Goal: Task Accomplishment & Management: Manage account settings

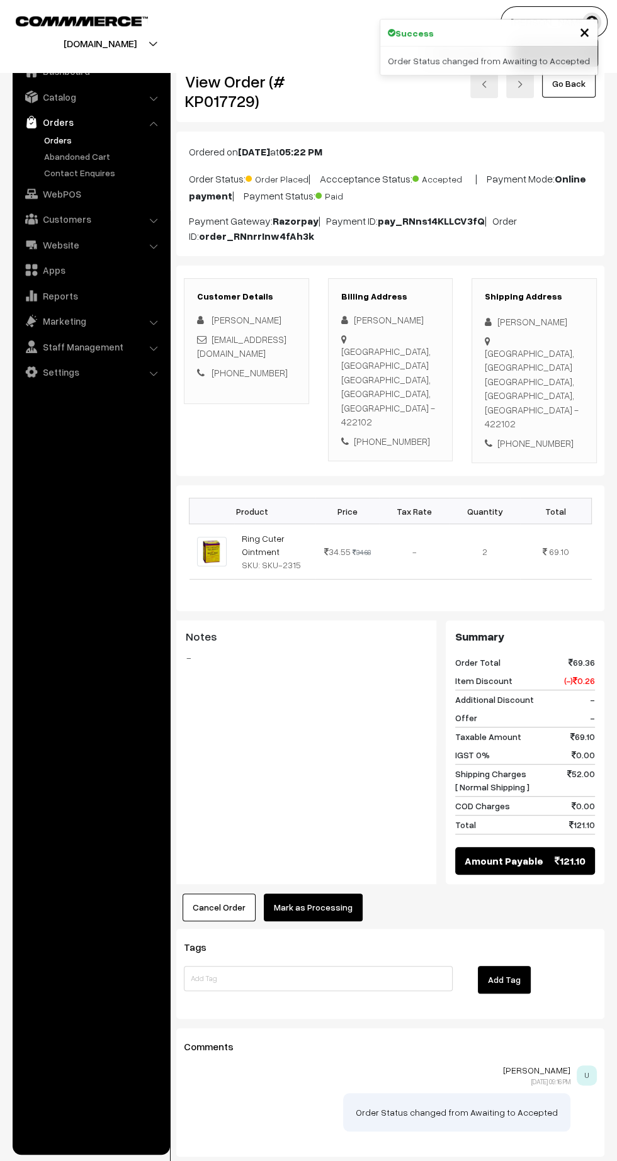
click at [328, 894] on button "Mark as Processing" at bounding box center [313, 908] width 99 height 28
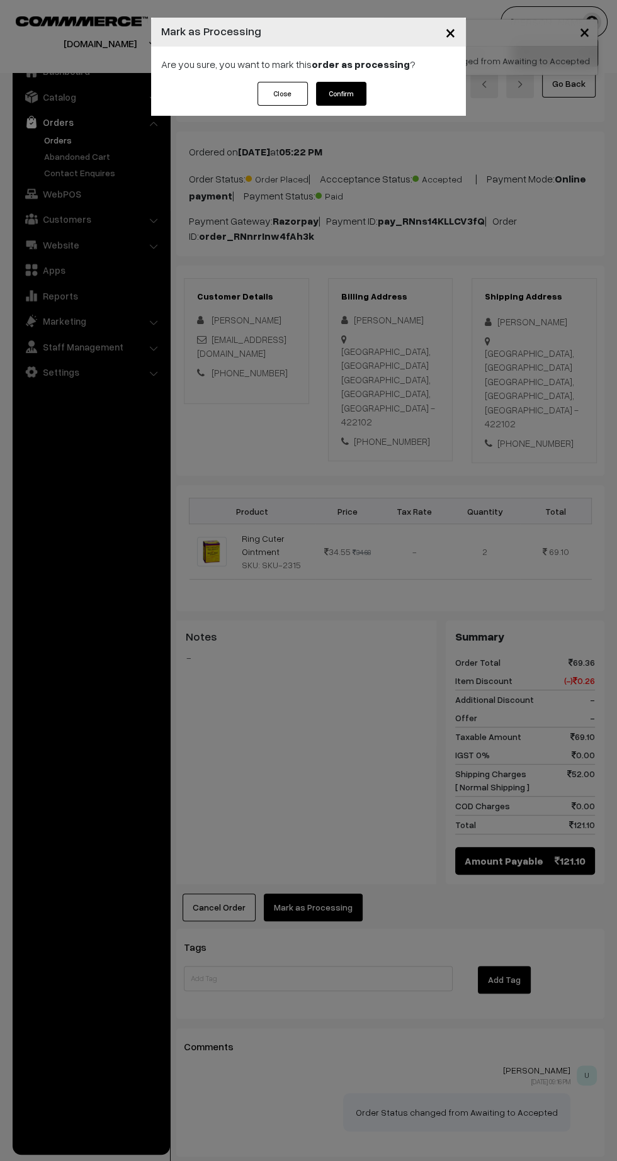
click at [344, 96] on button "Confirm" at bounding box center [341, 94] width 50 height 24
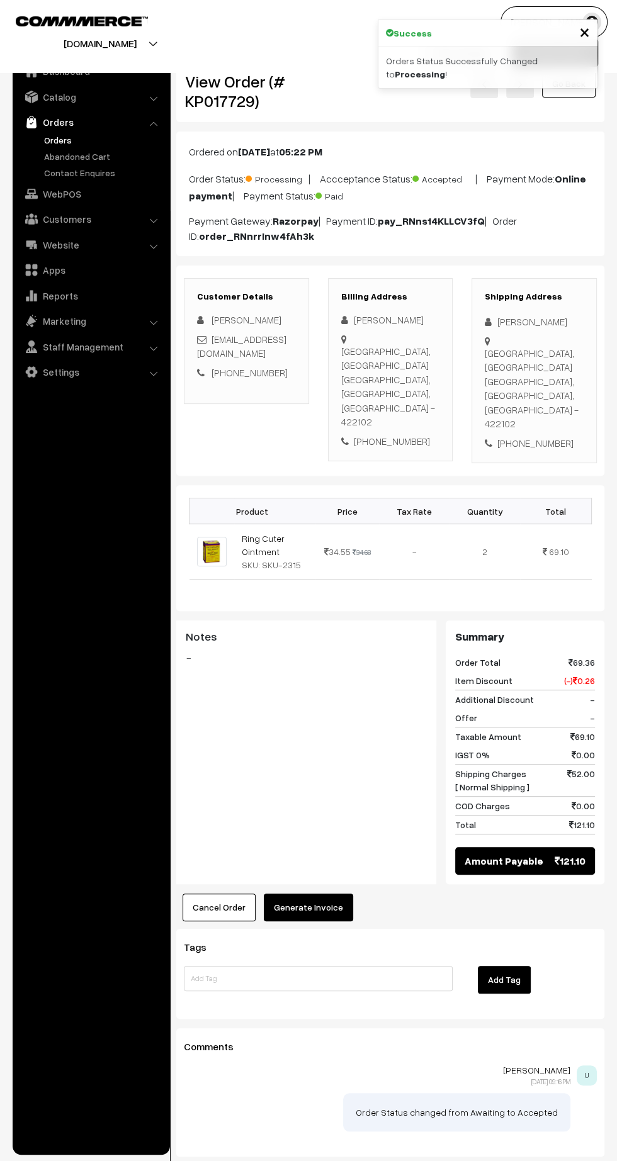
click at [315, 894] on button "Generate Invoice" at bounding box center [308, 908] width 89 height 28
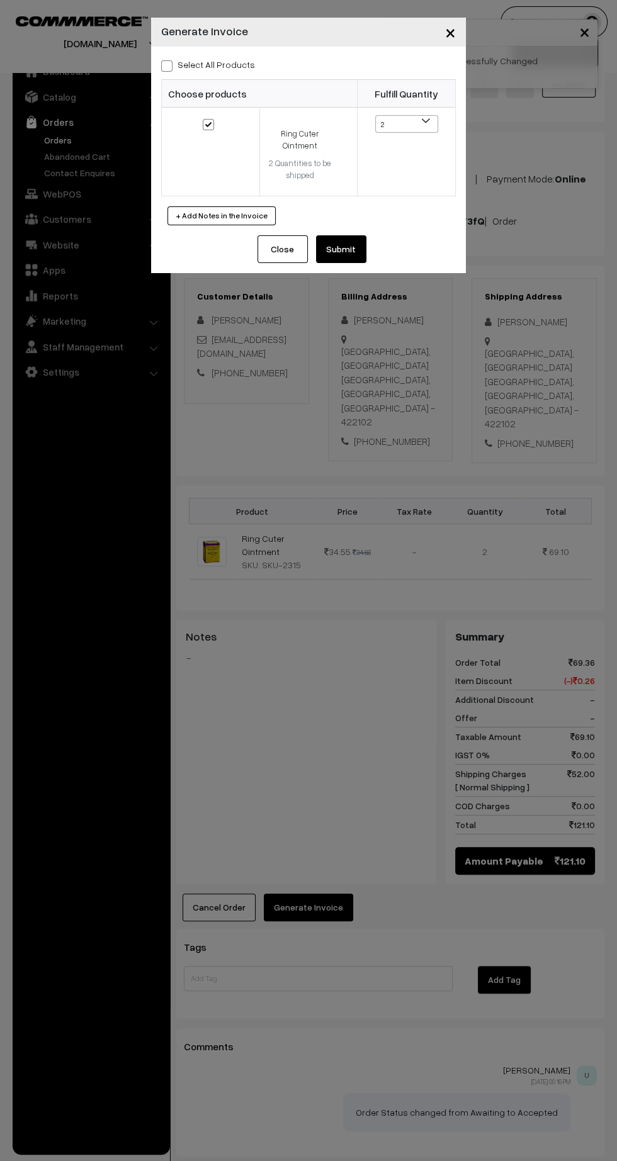
click at [354, 252] on button "Submit" at bounding box center [341, 249] width 50 height 28
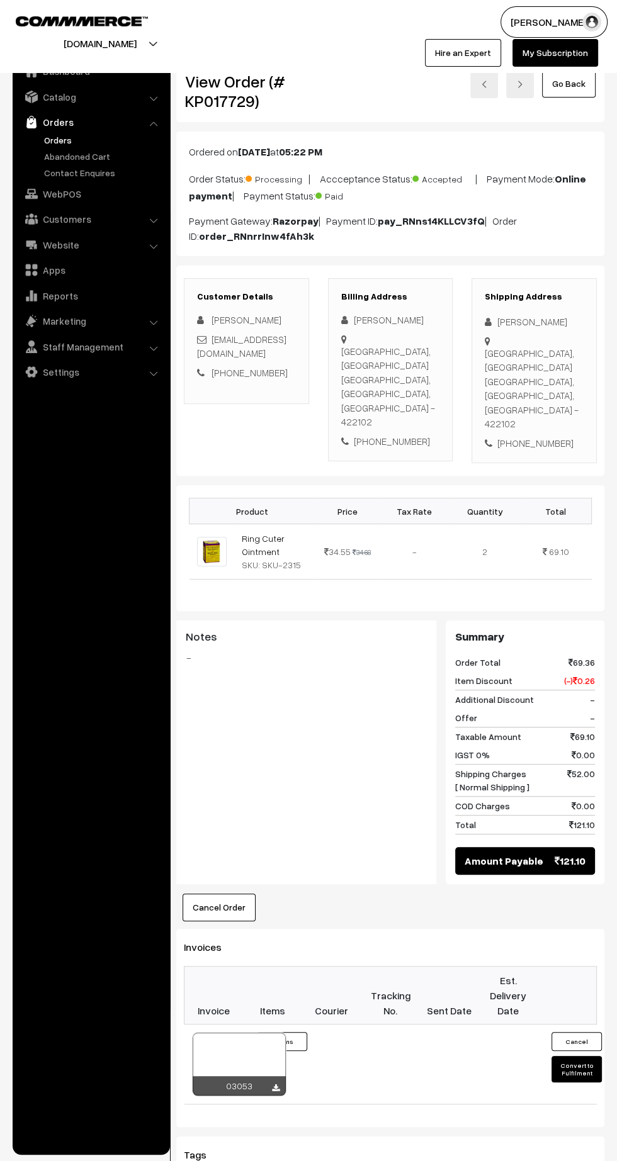
click at [48, 138] on link "Orders" at bounding box center [103, 139] width 125 height 13
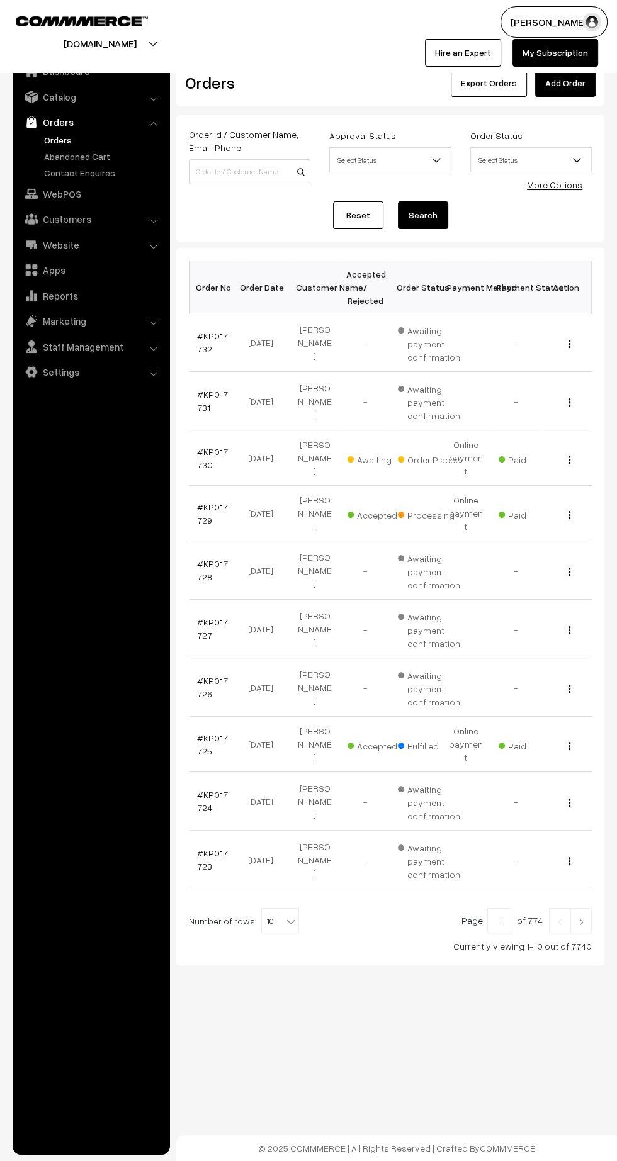
click at [197, 454] on link "#KP017730" at bounding box center [212, 458] width 31 height 24
click at [197, 348] on link "#KP017732" at bounding box center [212, 342] width 31 height 24
click at [200, 332] on link "#KP017732" at bounding box center [212, 342] width 31 height 24
click at [201, 346] on link "#KP017732" at bounding box center [212, 342] width 31 height 24
click at [214, 558] on link "#KP017728" at bounding box center [212, 570] width 31 height 24
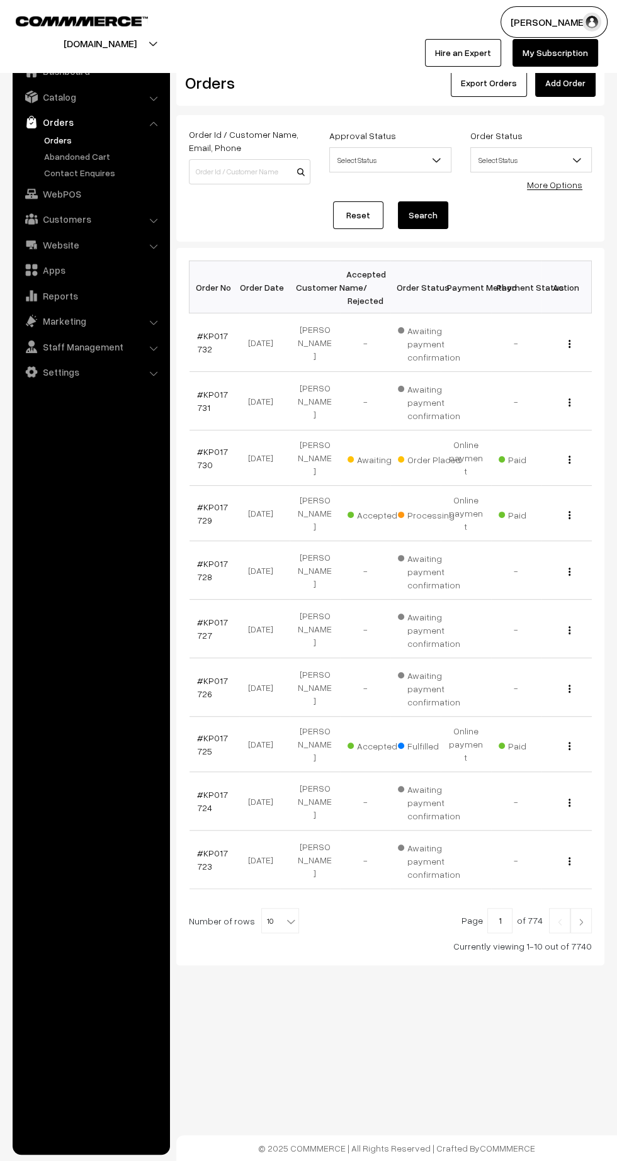
click at [201, 617] on link "#KP017727" at bounding box center [212, 629] width 31 height 24
click at [215, 675] on link "#KP017726" at bounding box center [212, 687] width 31 height 24
click at [200, 461] on link "#KP017730" at bounding box center [212, 458] width 31 height 24
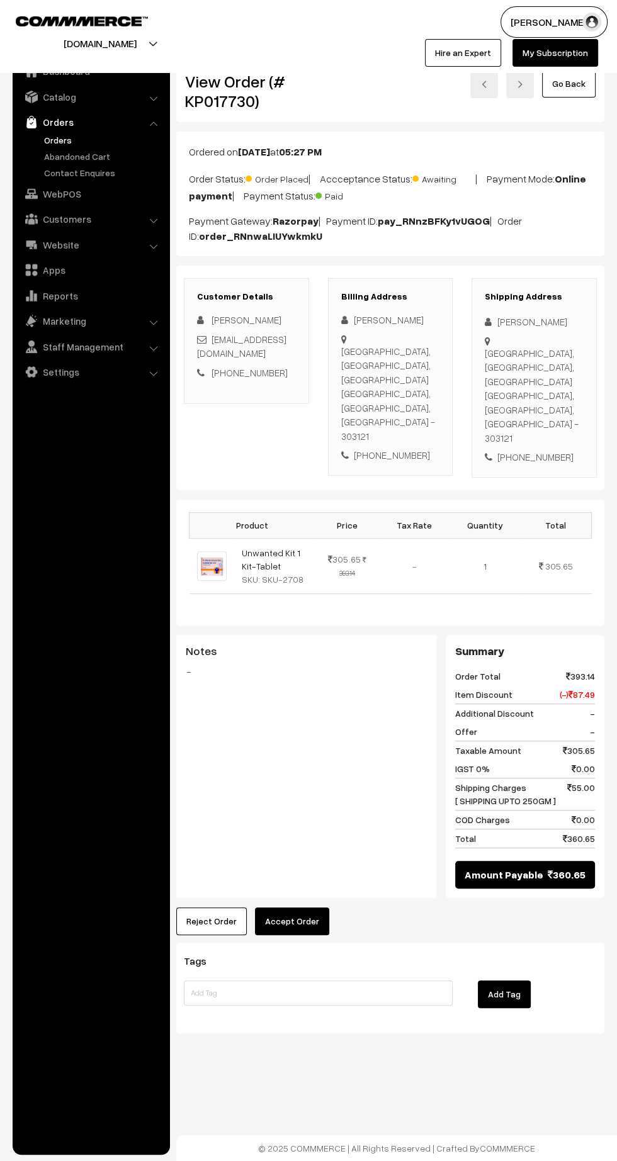
click at [313, 908] on button "Accept Order" at bounding box center [292, 922] width 74 height 28
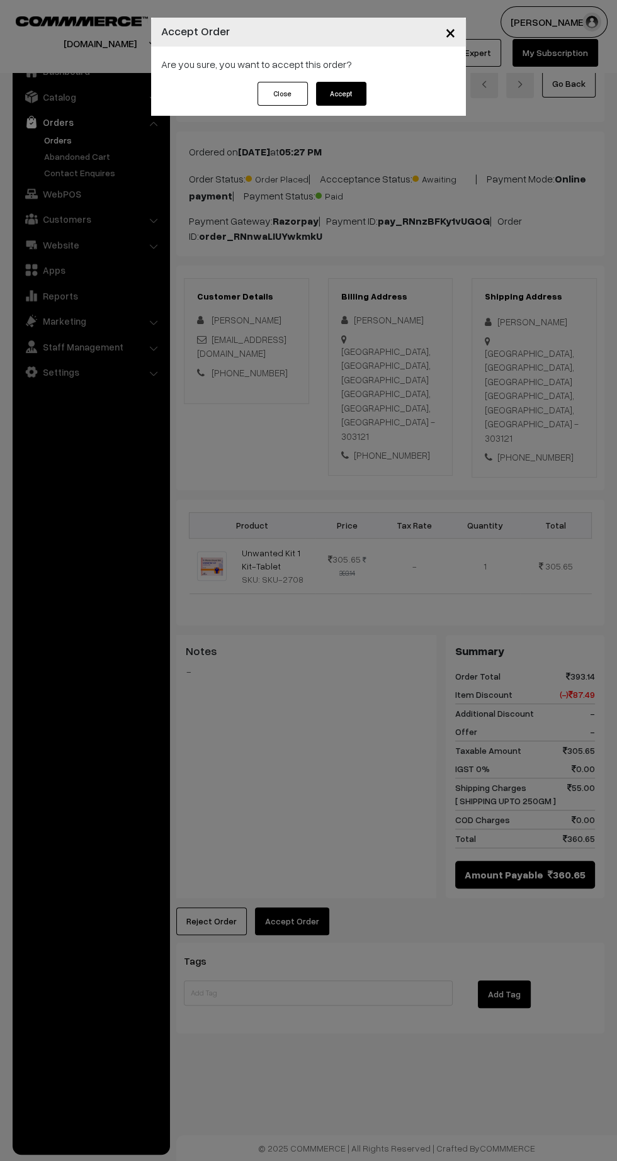
click at [331, 98] on button "Accept" at bounding box center [341, 94] width 50 height 24
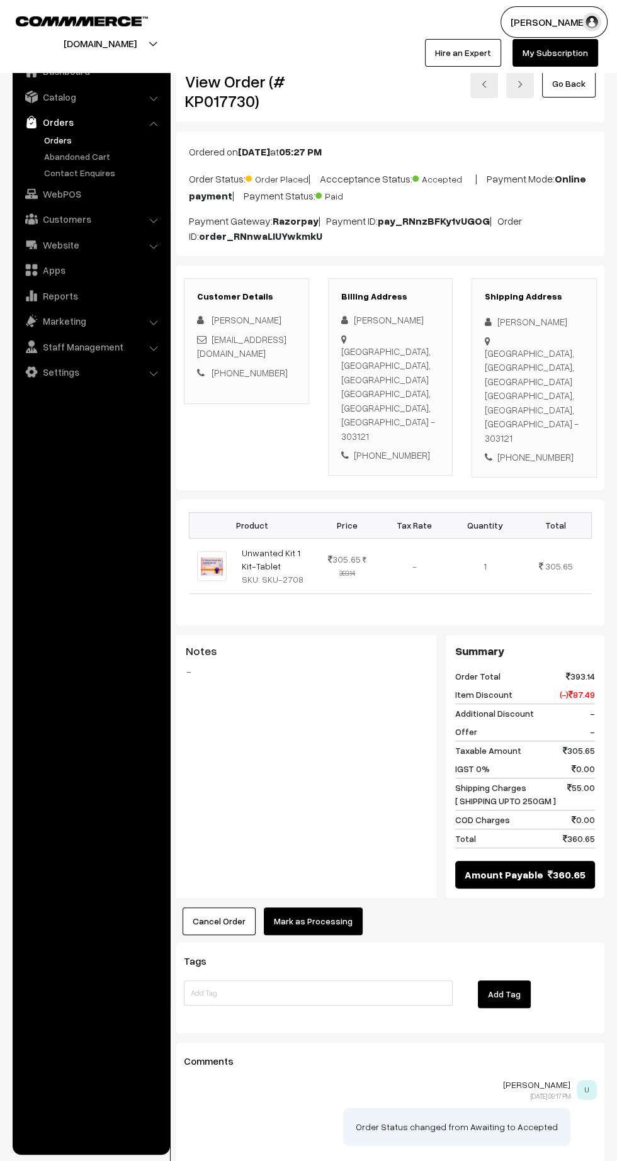
click at [292, 908] on button "Mark as Processing" at bounding box center [313, 922] width 99 height 28
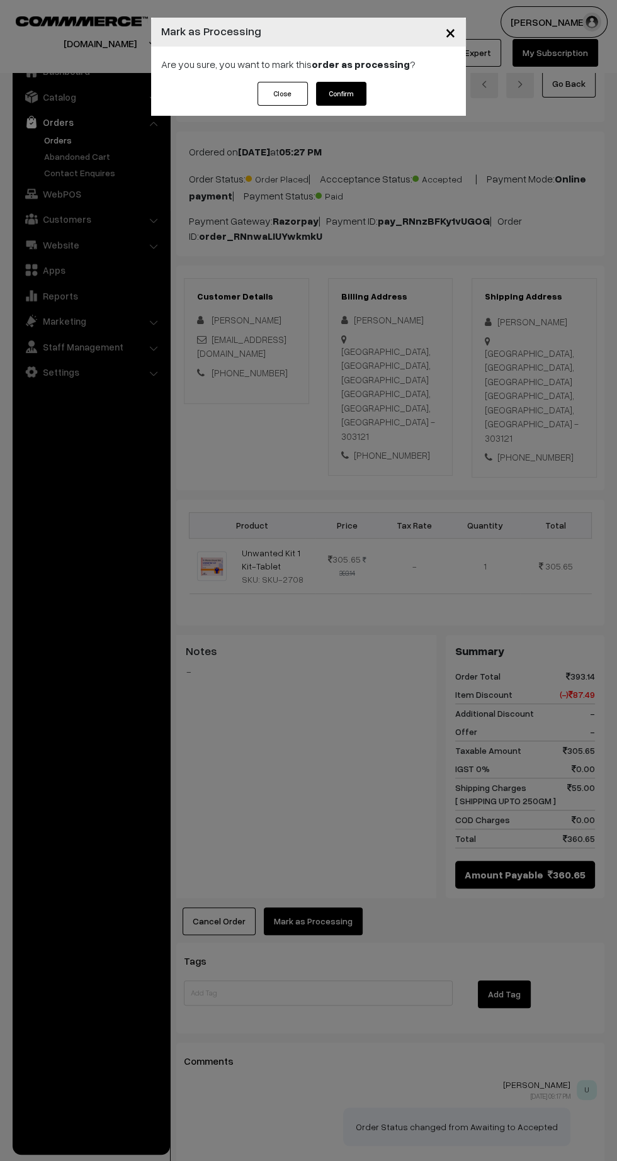
click at [340, 93] on button "Confirm" at bounding box center [341, 94] width 50 height 24
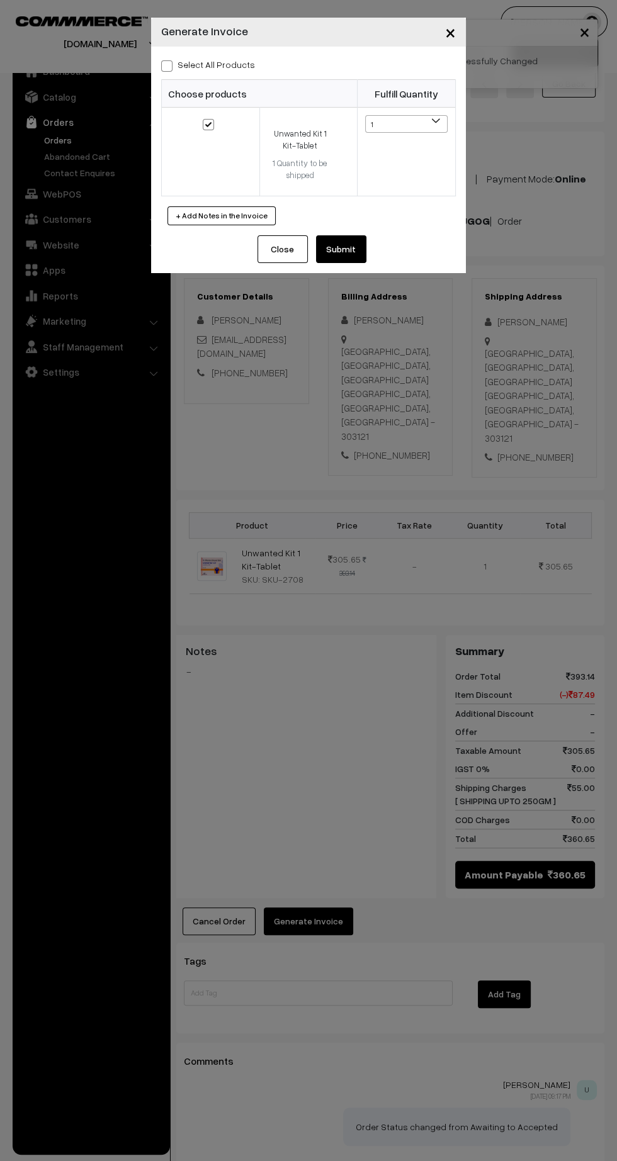
click at [357, 249] on button "Submit" at bounding box center [341, 249] width 50 height 28
